Goal: Task Accomplishment & Management: Use online tool/utility

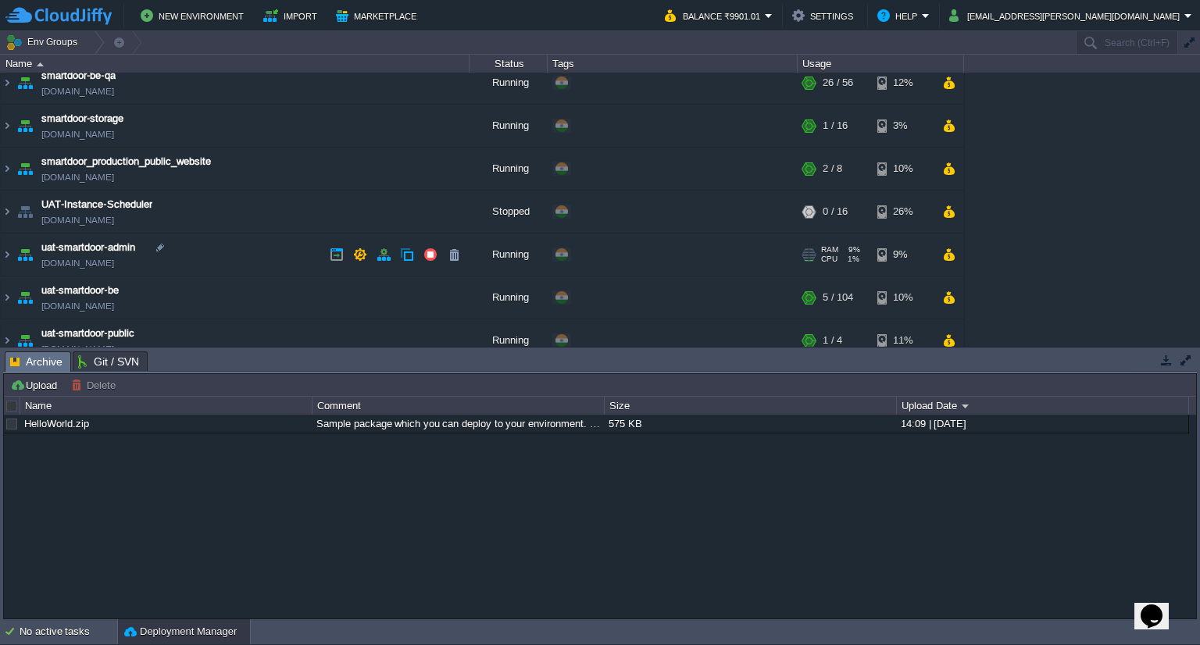
scroll to position [68, 0]
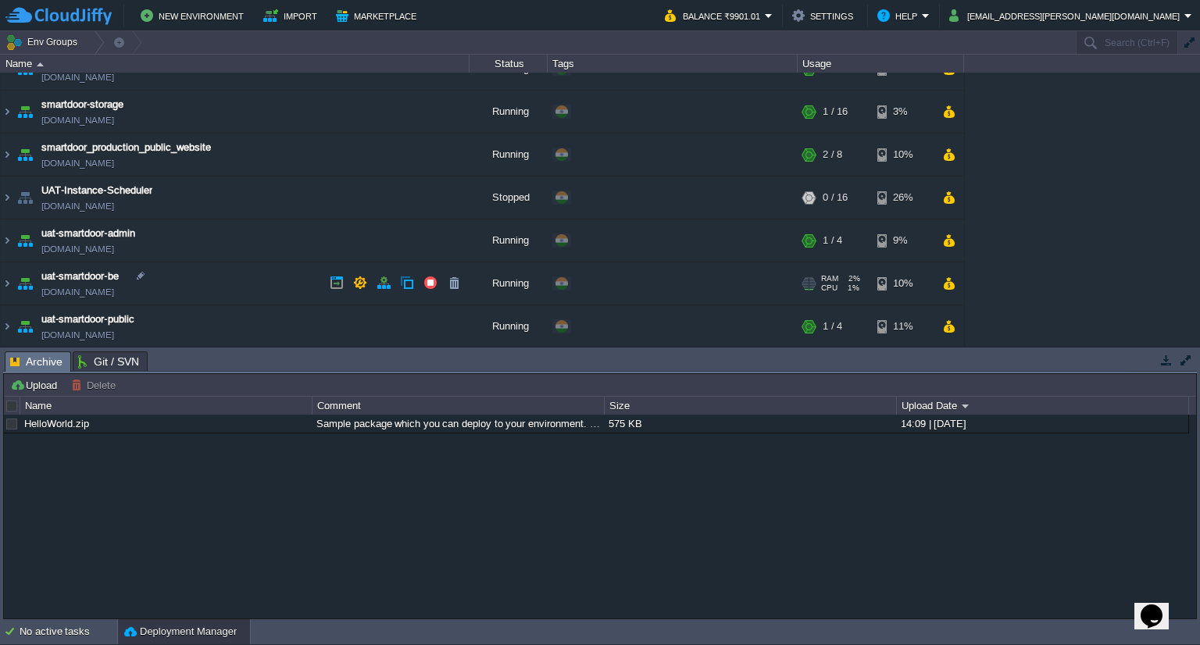
click at [192, 273] on td "uat-smartdoor-be [DOMAIN_NAME]" at bounding box center [235, 284] width 469 height 43
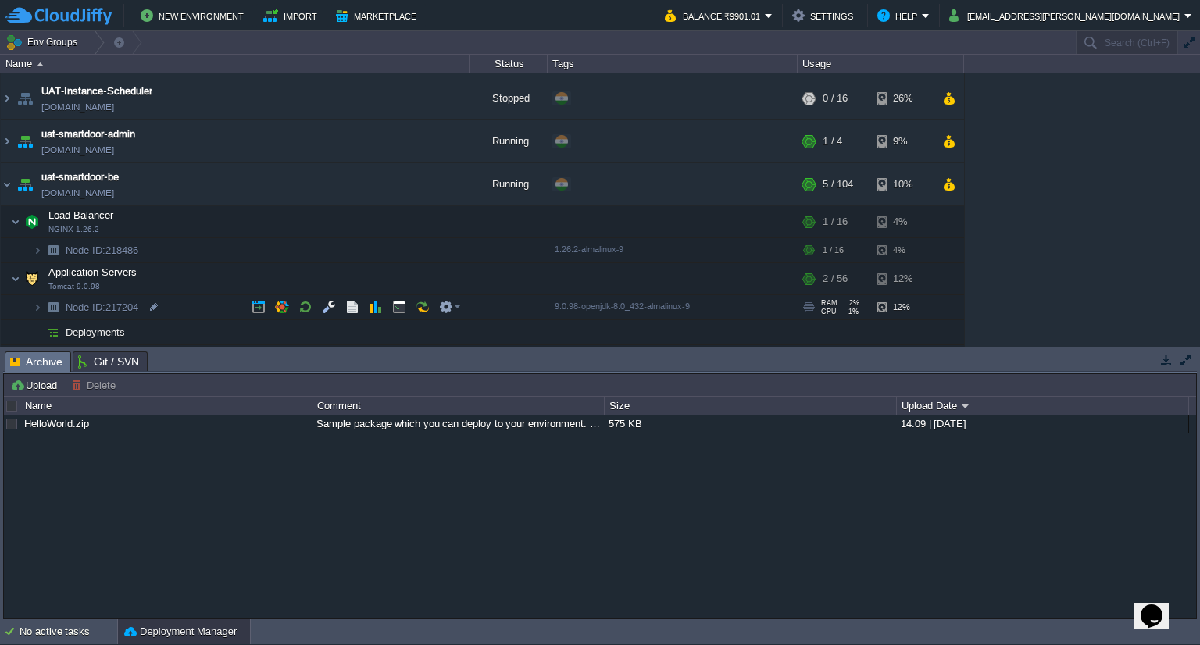
scroll to position [207, 0]
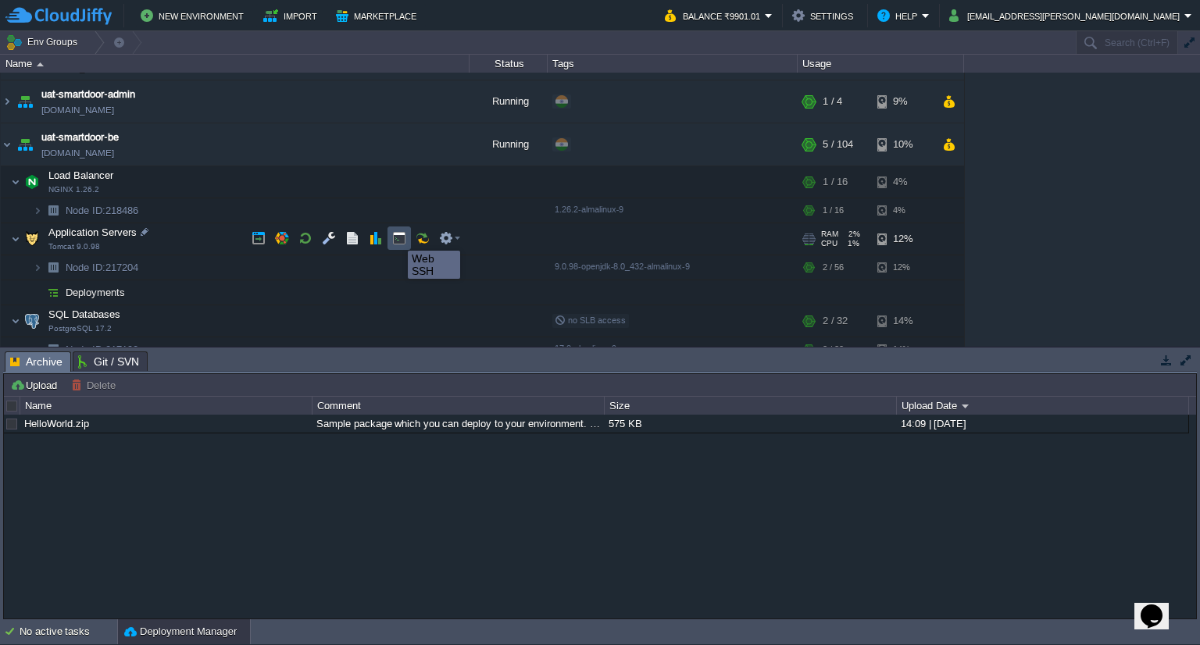
click at [396, 237] on button "button" at bounding box center [399, 238] width 14 height 14
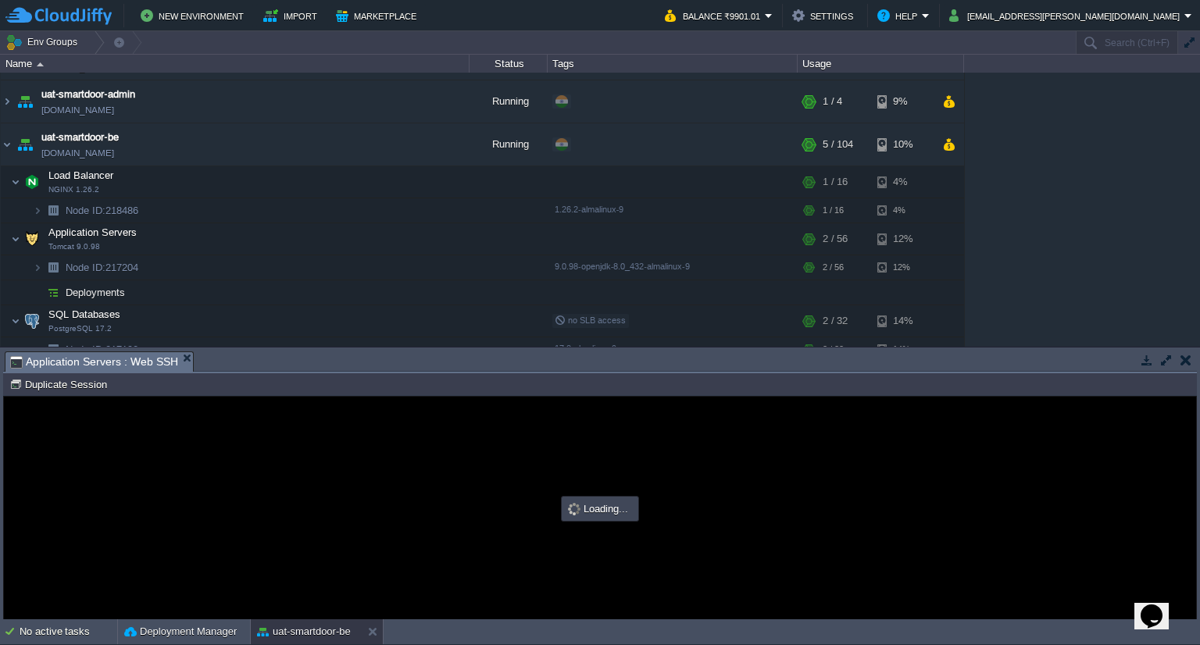
scroll to position [0, 0]
type input "#000000"
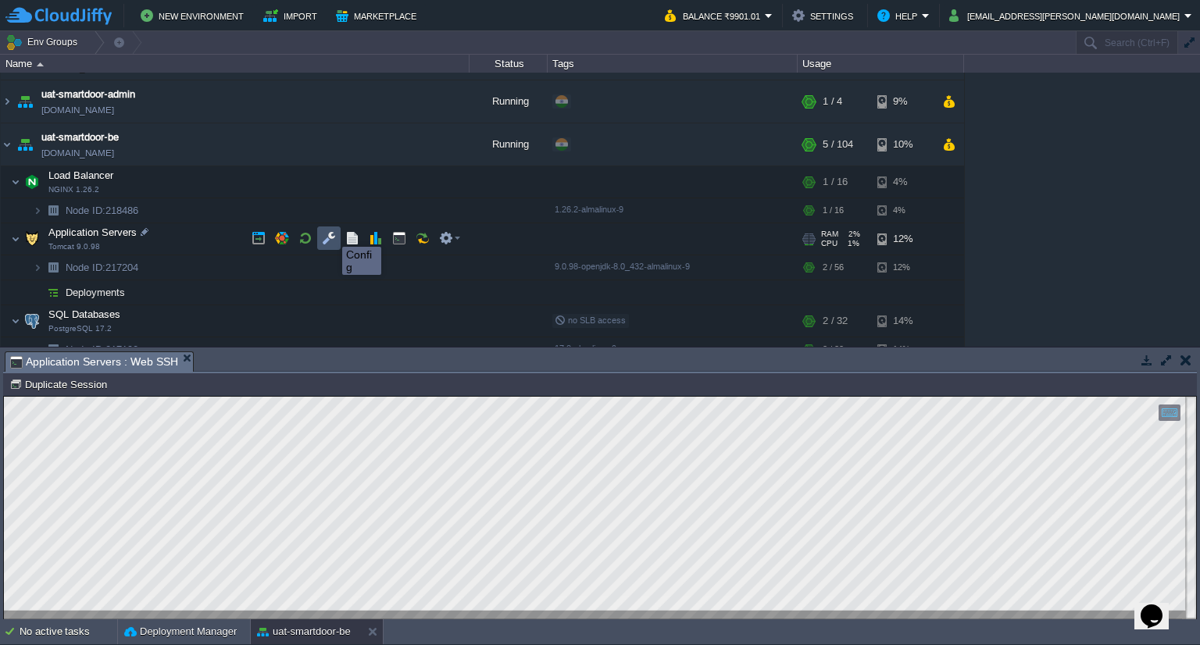
click at [331, 233] on button "button" at bounding box center [329, 238] width 14 height 14
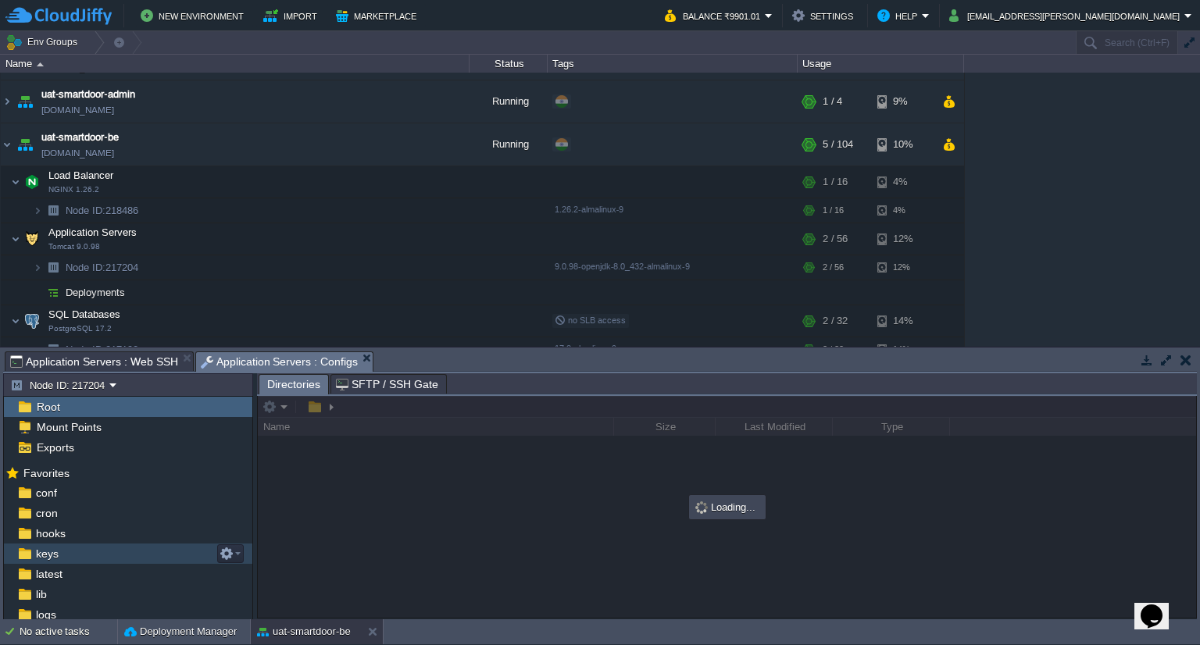
scroll to position [63, 0]
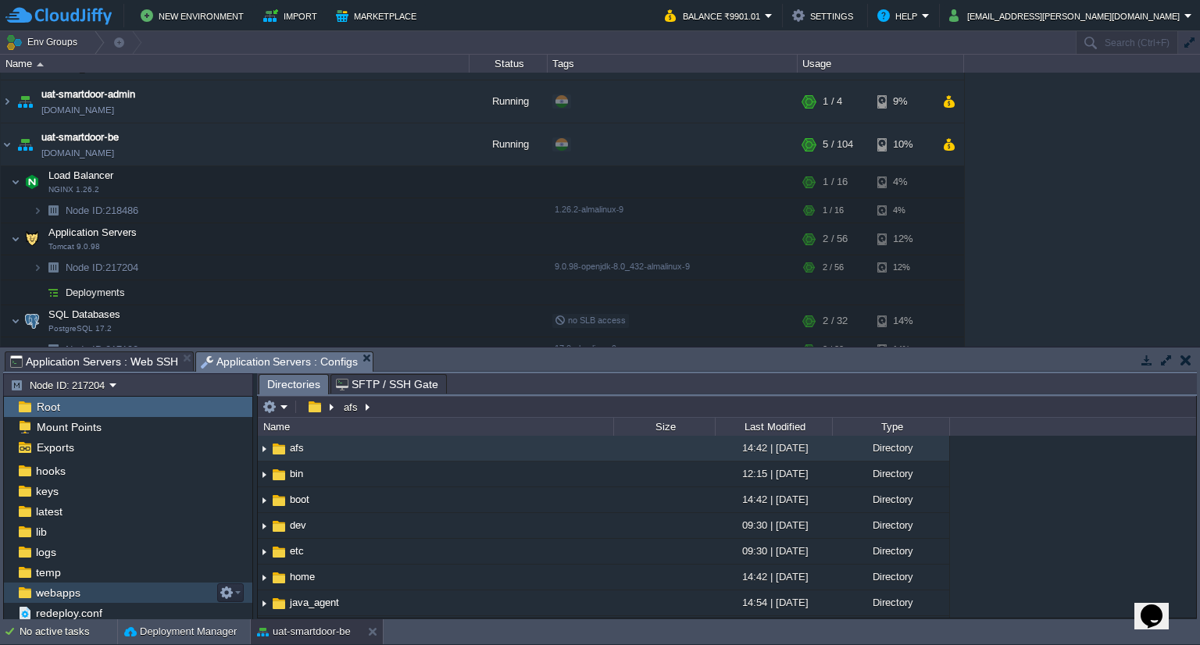
click at [76, 595] on span "webapps" at bounding box center [58, 593] width 50 height 14
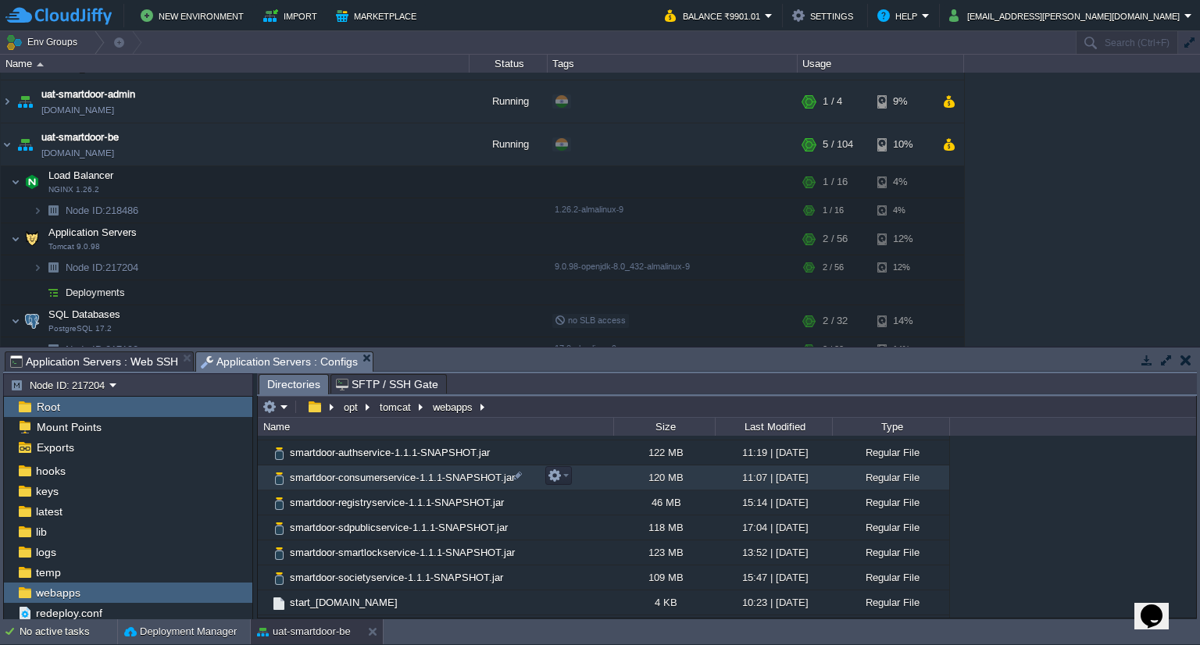
scroll to position [269, 0]
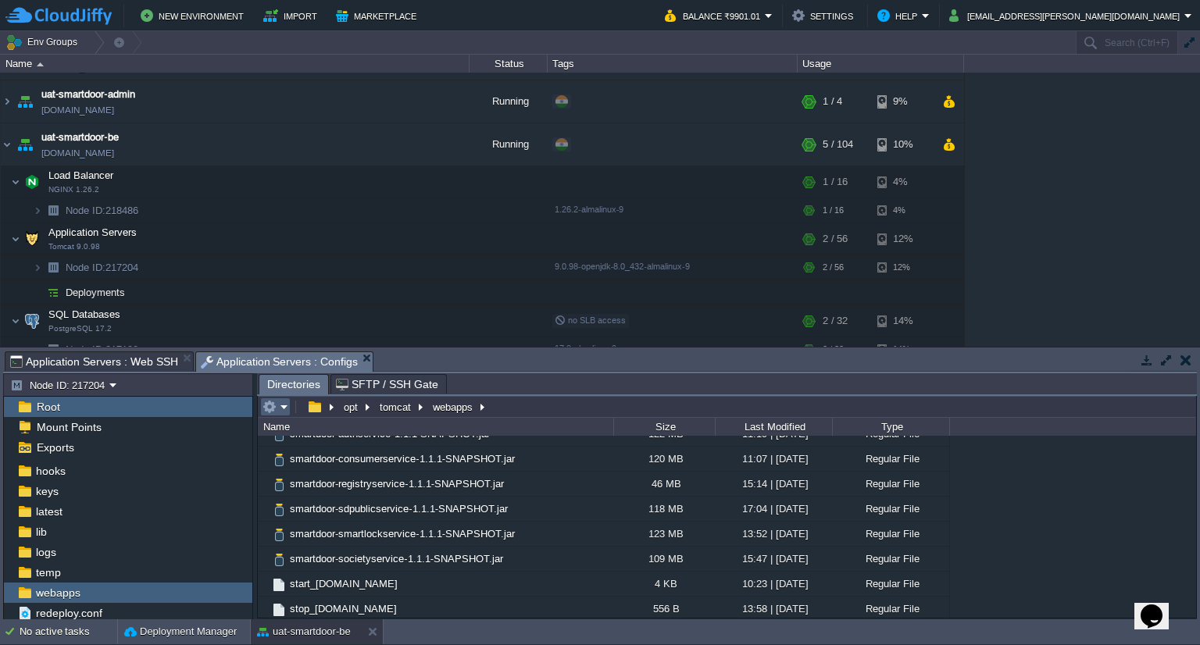
click at [277, 409] on em at bounding box center [276, 407] width 26 height 14
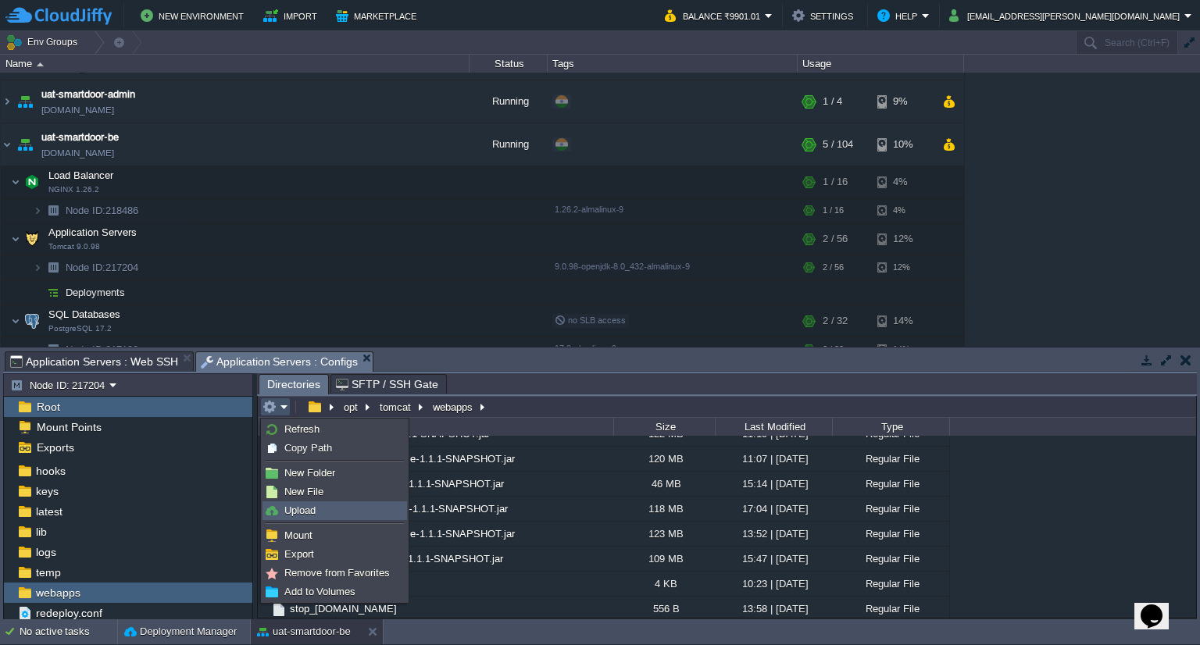
click at [323, 505] on link "Upload" at bounding box center [334, 510] width 143 height 17
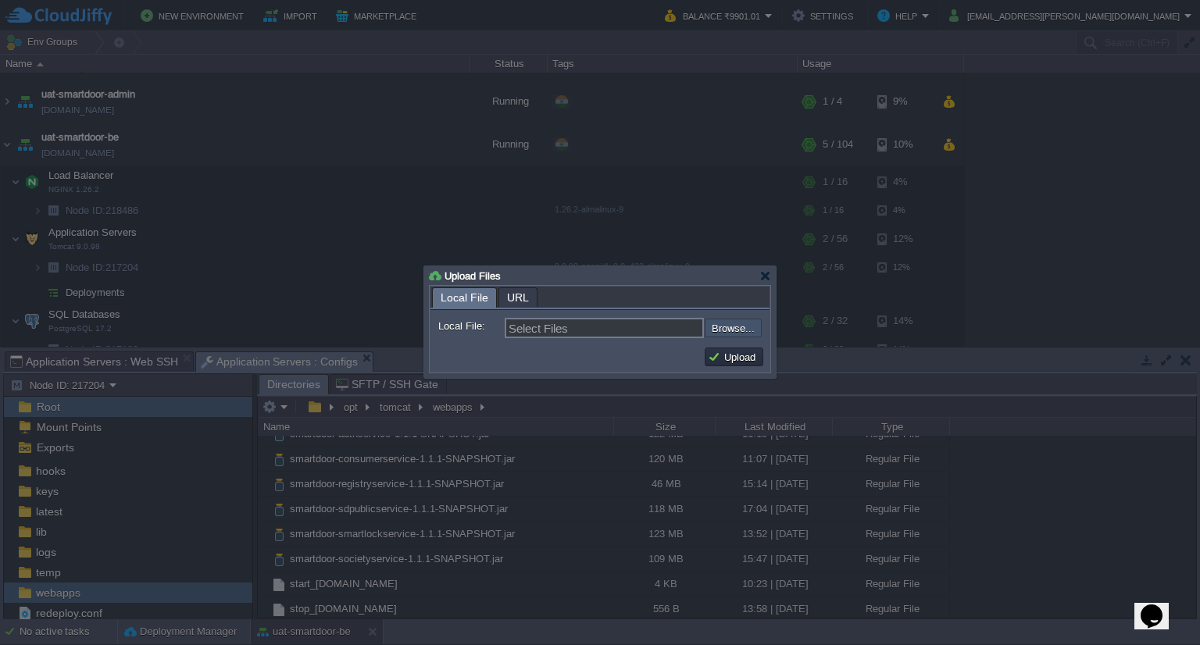
click at [731, 323] on input "file" at bounding box center [663, 328] width 198 height 19
type input "C:\fakepath\smartdoor-smartlockservice-1.1.1-SNAPSHOT.jar"
type input "smartdoor-smartlockservice-1.1.1-SNAPSHOT.jar"
click at [741, 363] on button "Upload" at bounding box center [734, 357] width 52 height 14
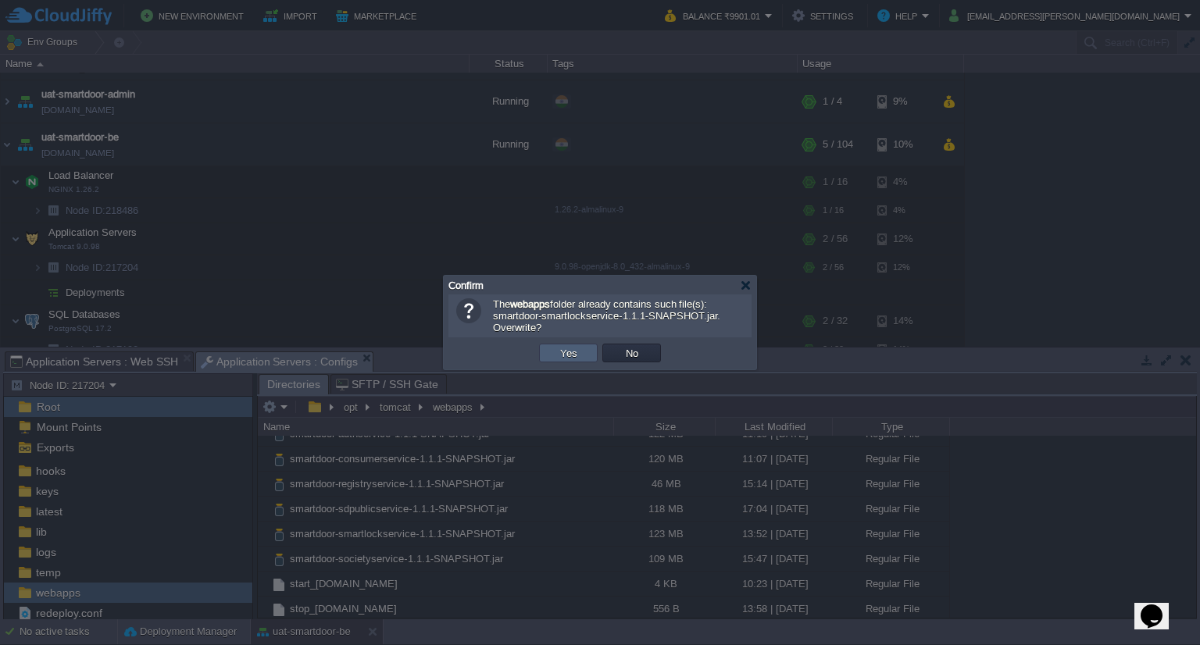
click at [559, 354] on button "Yes" at bounding box center [569, 353] width 27 height 14
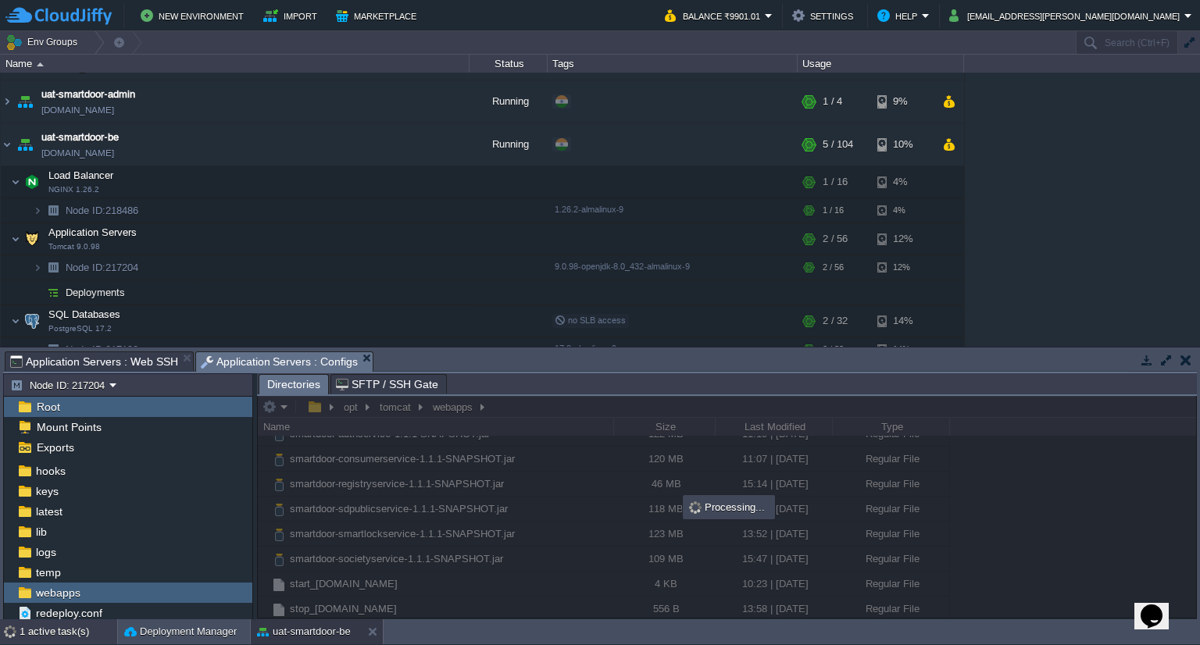
click at [63, 634] on div "1 active task(s)" at bounding box center [69, 632] width 98 height 25
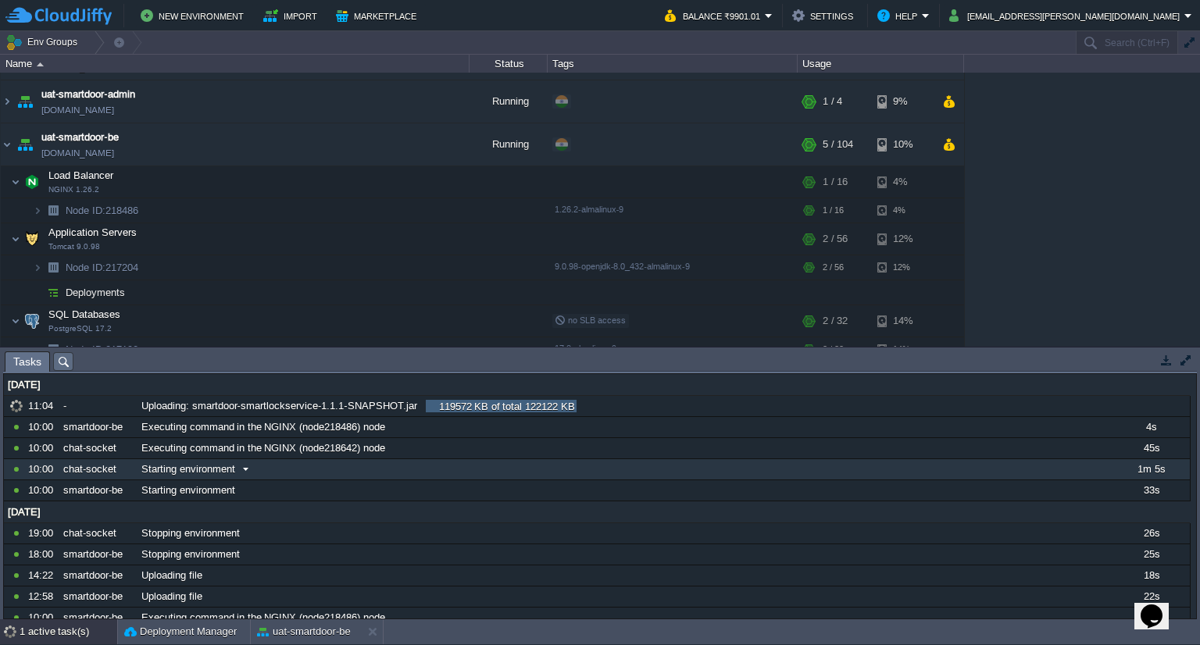
scroll to position [0, 0]
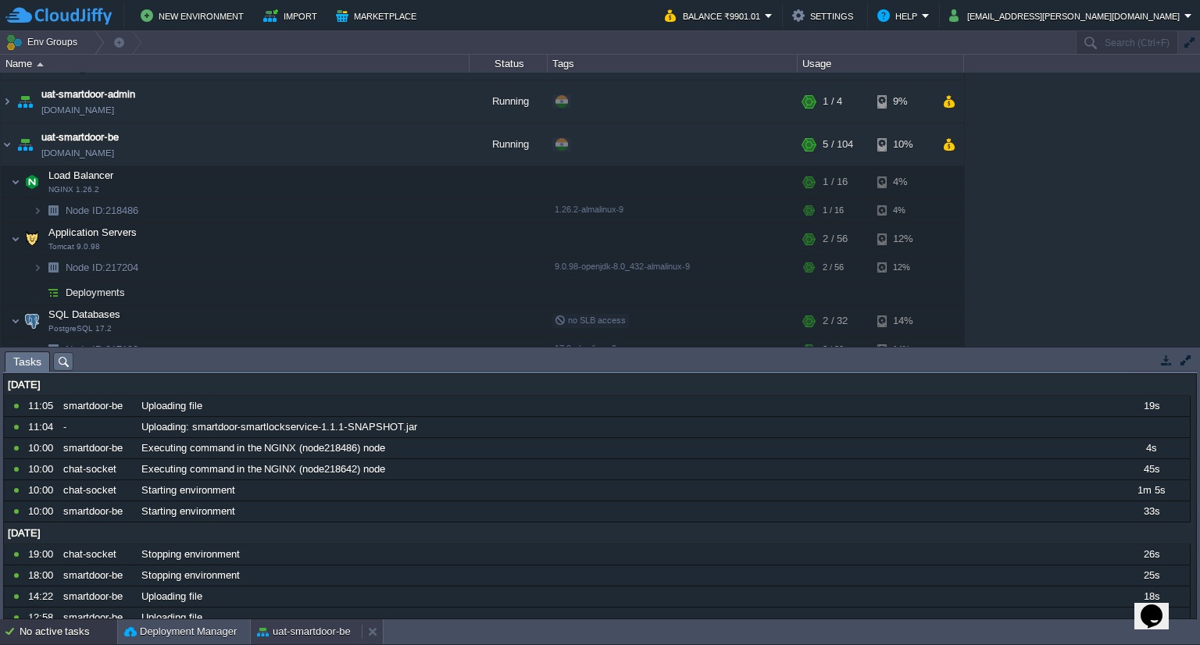
click at [302, 629] on button "uat-smartdoor-be" at bounding box center [304, 632] width 94 height 16
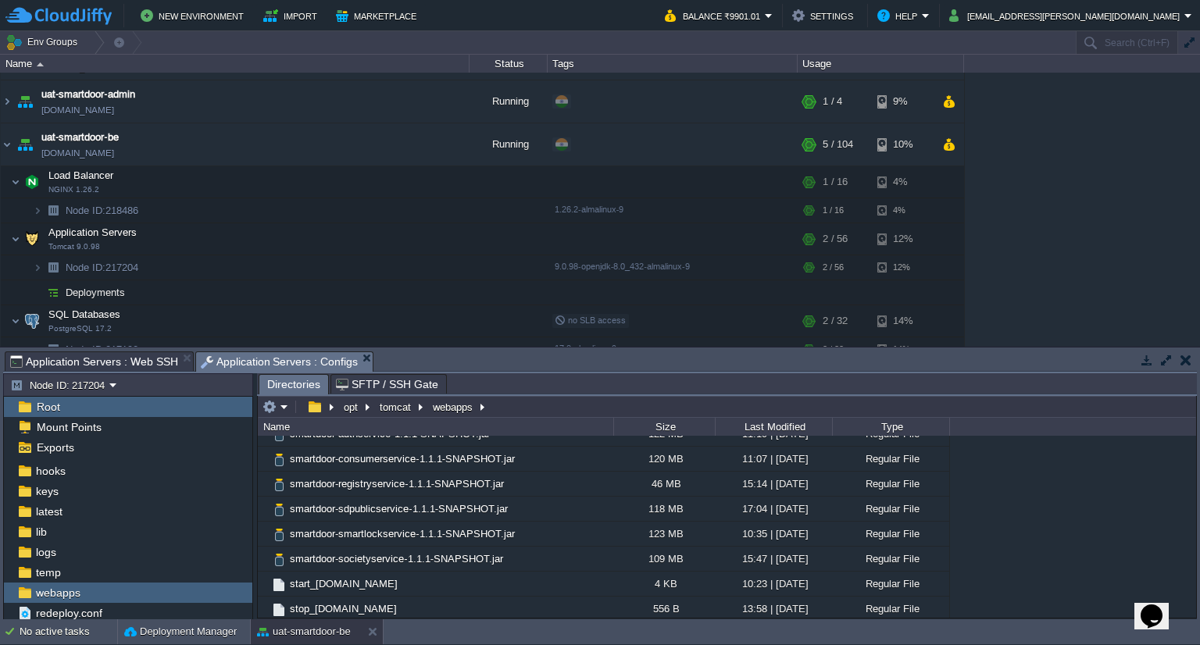
click at [145, 354] on span "Application Servers : Web SSH" at bounding box center [94, 361] width 168 height 19
